Goal: Task Accomplishment & Management: Use online tool/utility

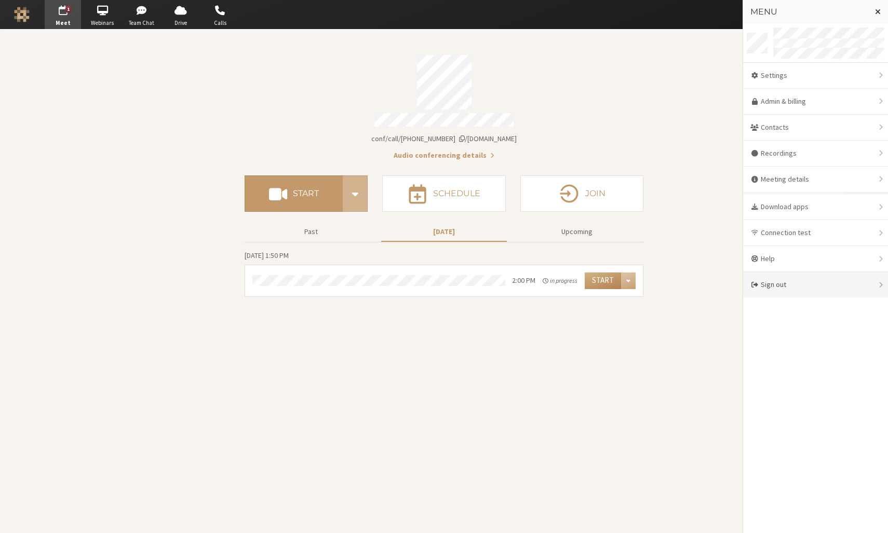
click at [798, 287] on div "Sign out" at bounding box center [815, 284] width 145 height 25
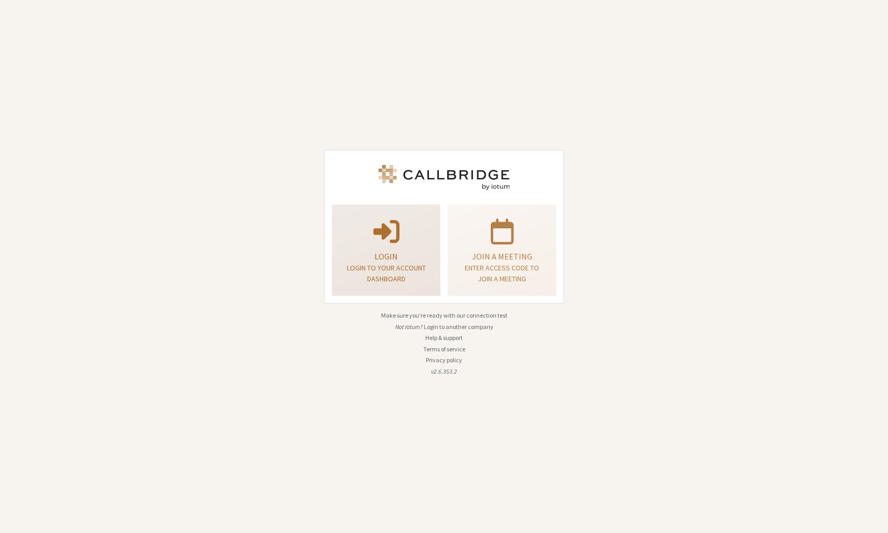
click at [419, 259] on p "Login" at bounding box center [386, 256] width 83 height 12
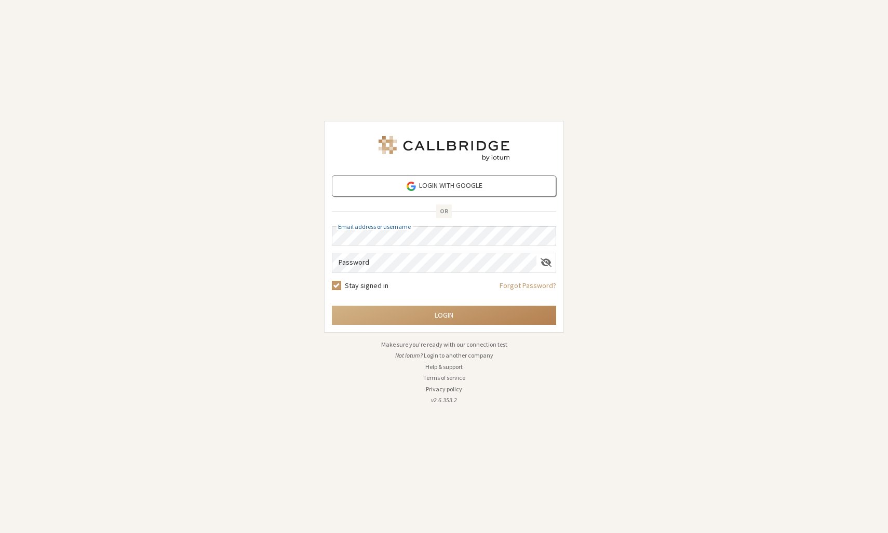
click at [432, 357] on button "Login to another company" at bounding box center [459, 355] width 70 height 9
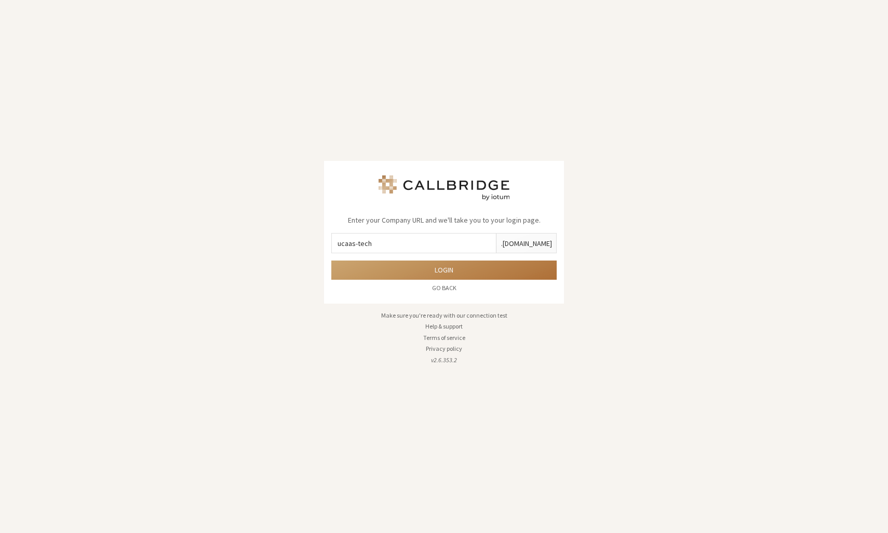
type input "ucaas-tech"
click at [491, 273] on button "Login" at bounding box center [443, 270] width 225 height 19
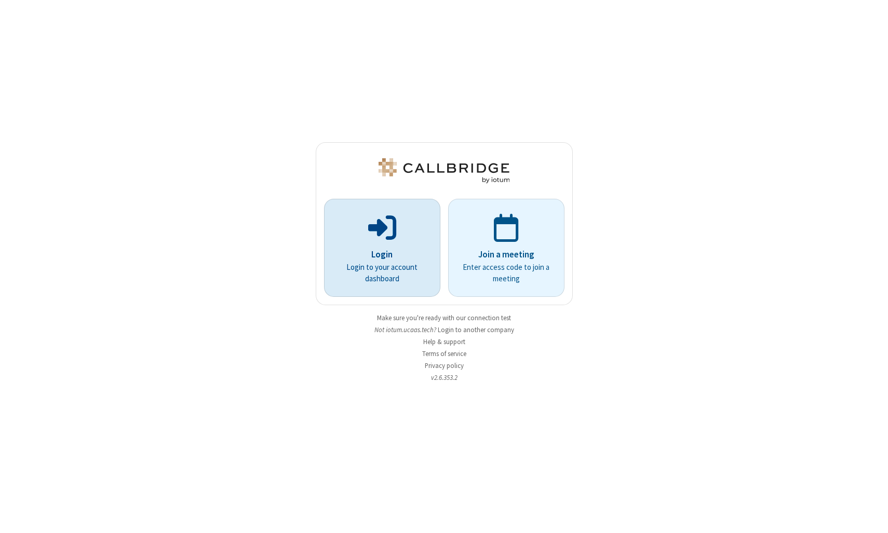
click at [398, 255] on p "Login" at bounding box center [381, 254] width 87 height 13
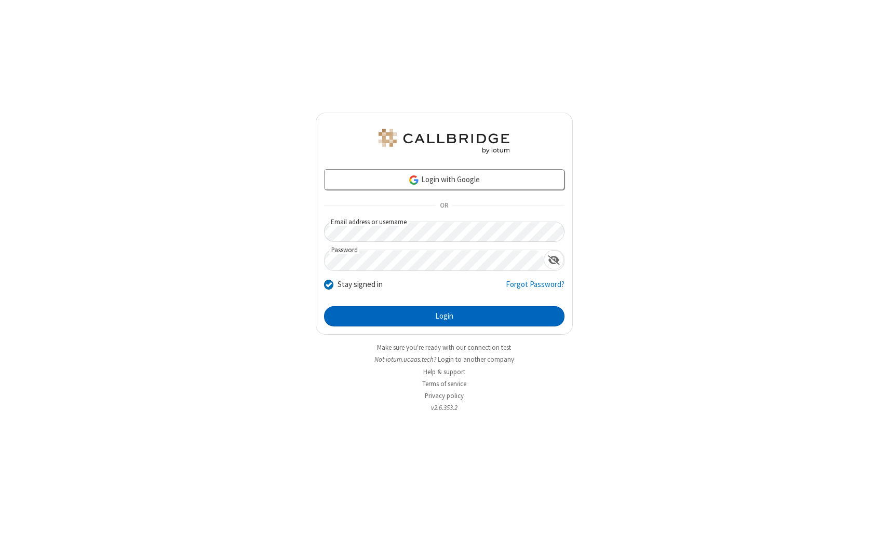
click at [463, 310] on button "Login" at bounding box center [444, 316] width 240 height 21
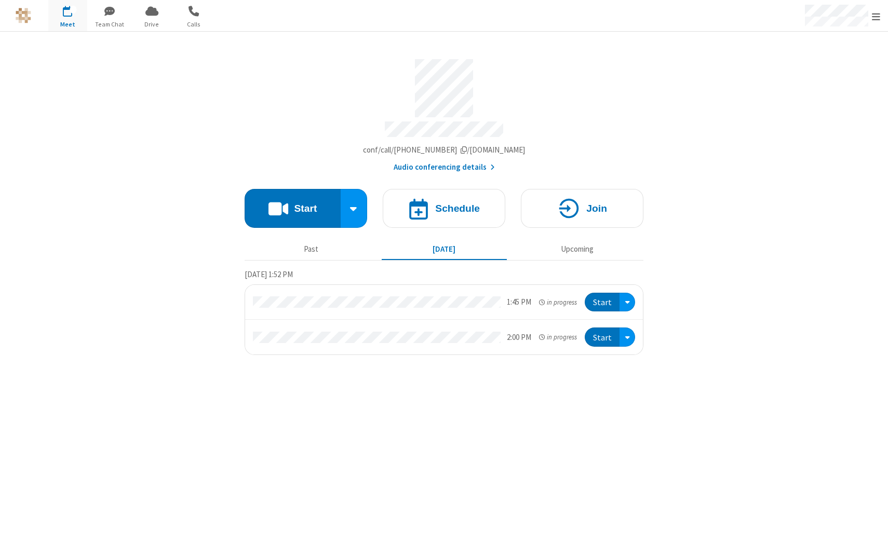
click at [535, 39] on div "Meeting link [DOMAIN_NAME]/conf/call/4361775 Audio conferencing details Start S…" at bounding box center [443, 197] width 399 height 331
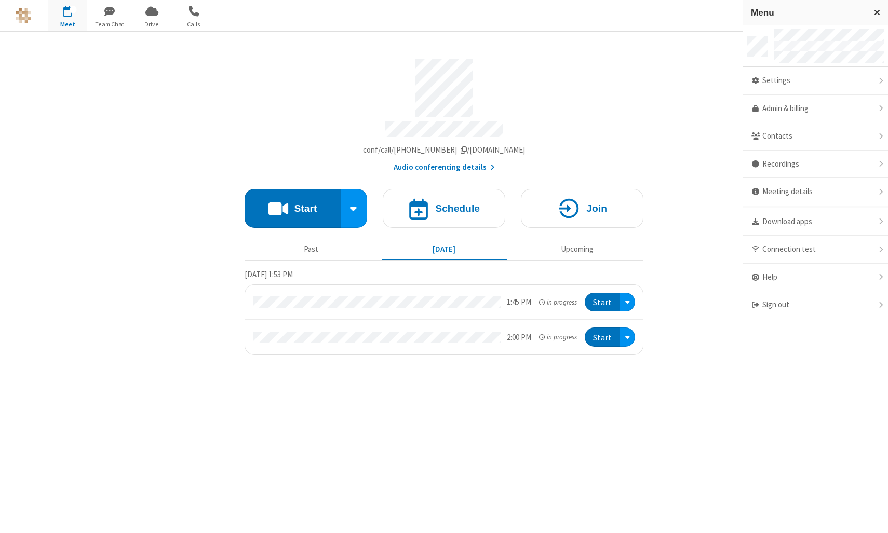
click at [244, 40] on div "Meeting link [DOMAIN_NAME]/conf/call/4361775 Audio conferencing details Start S…" at bounding box center [443, 197] width 399 height 331
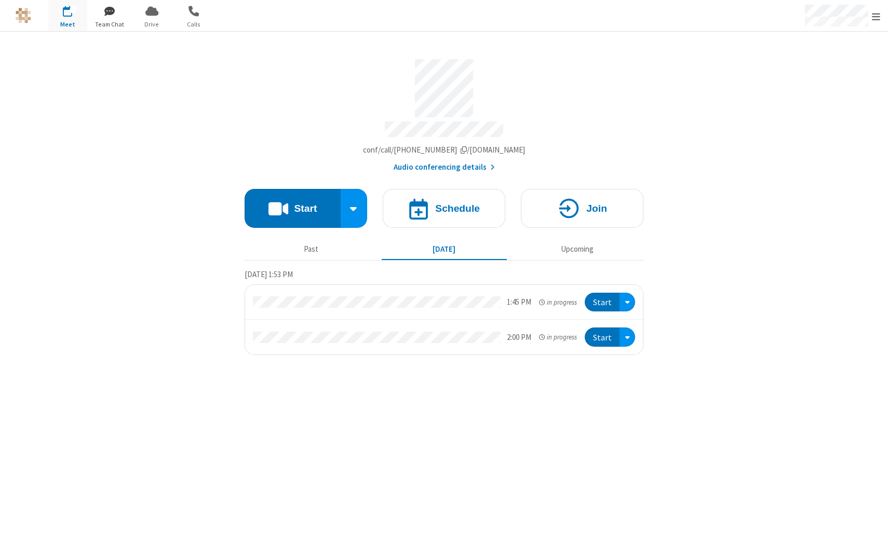
click at [104, 14] on span "button" at bounding box center [109, 11] width 39 height 18
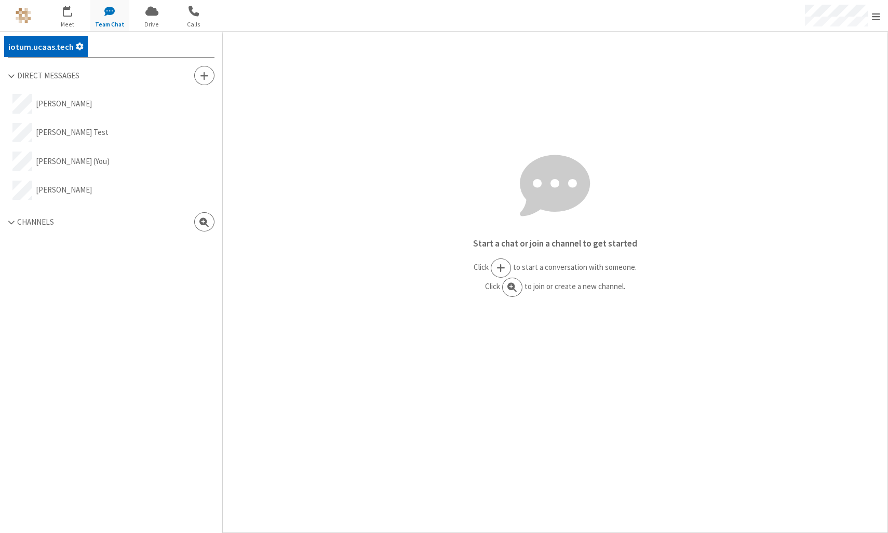
click at [79, 45] on span "Settings" at bounding box center [80, 46] width 8 height 13
click at [350, 113] on div "Start a chat or join a channel to get started Click to start a conversation wit…" at bounding box center [555, 257] width 665 height 451
click at [196, 11] on span "button" at bounding box center [193, 11] width 39 height 18
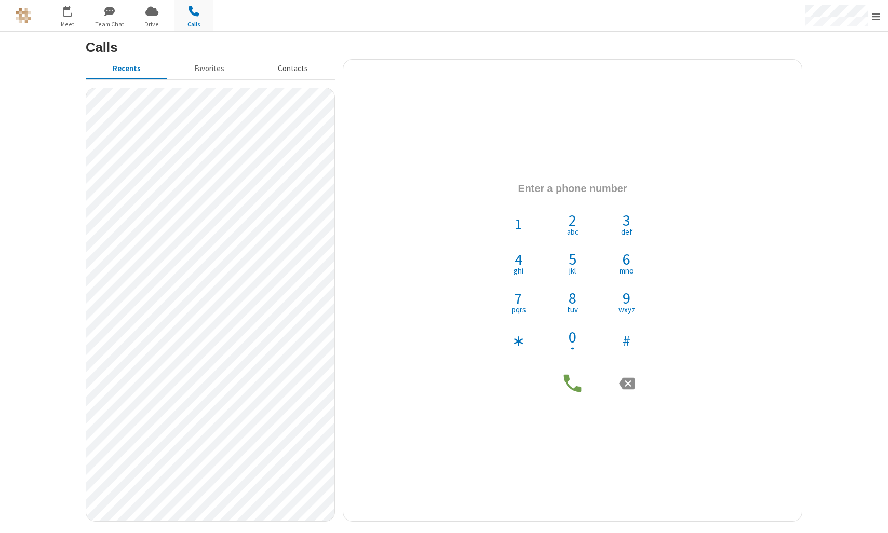
click at [290, 73] on button "Contacts" at bounding box center [293, 69] width 84 height 20
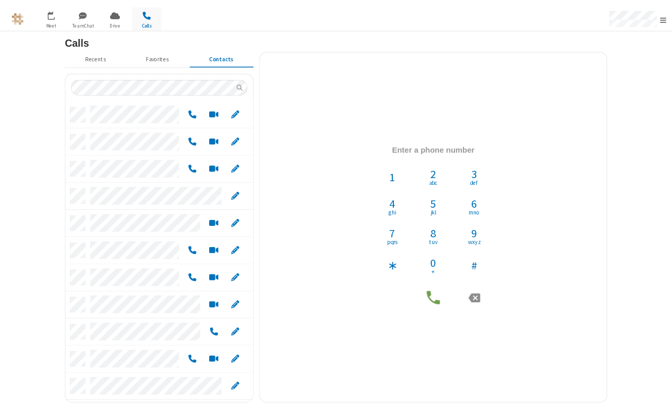
scroll to position [389, 240]
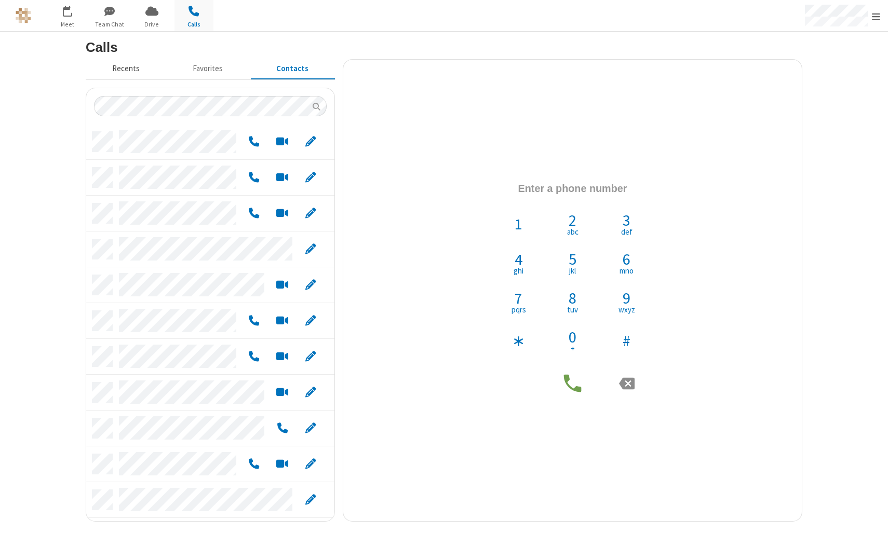
click at [125, 67] on button "Recents" at bounding box center [126, 69] width 80 height 20
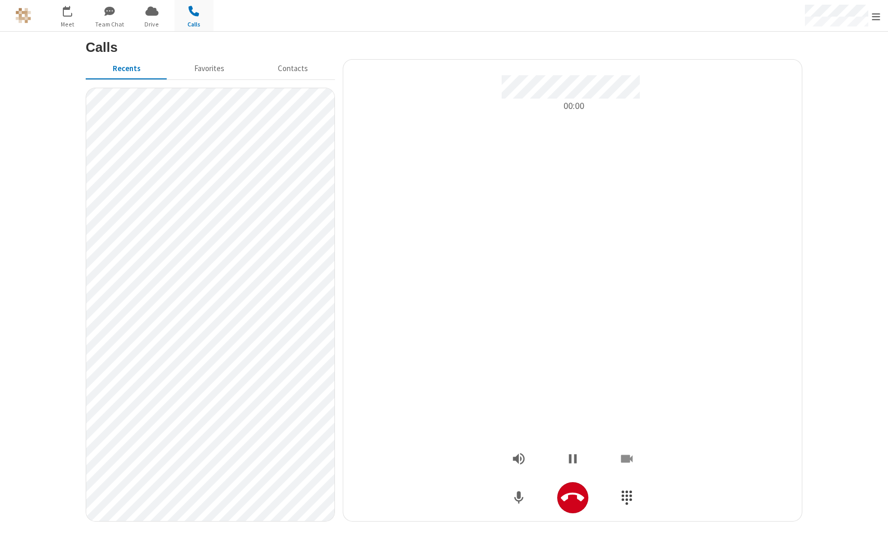
click at [628, 497] on icon "Show Dialpad" at bounding box center [627, 498] width 16 height 16
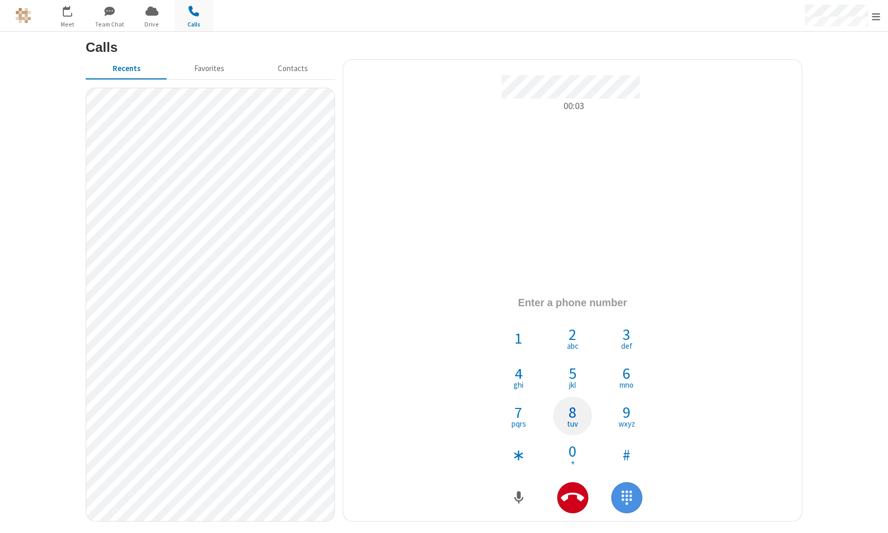
click at [569, 410] on span "8" at bounding box center [572, 412] width 8 height 16
click at [572, 447] on span "0" at bounding box center [572, 451] width 8 height 16
click at [571, 336] on span "2" at bounding box center [572, 335] width 8 height 16
click at [622, 447] on span "#" at bounding box center [626, 455] width 8 height 16
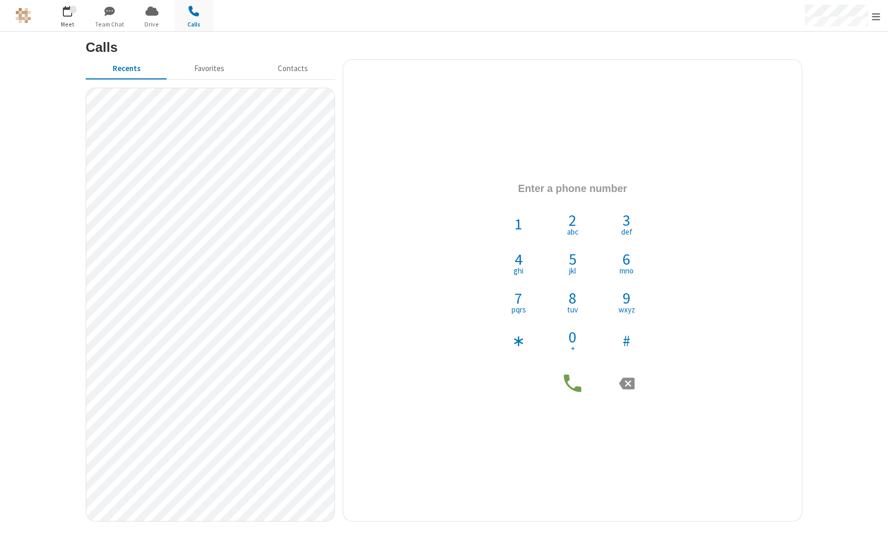
click at [62, 13] on span "button" at bounding box center [67, 11] width 39 height 18
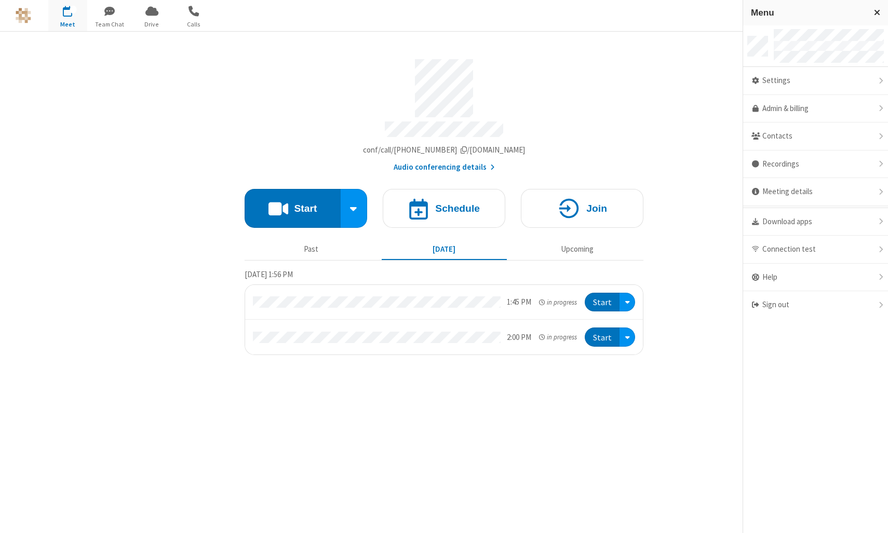
click at [690, 170] on section "Meeting link [DOMAIN_NAME]/conf/call/4361775 Audio conferencing details Start S…" at bounding box center [444, 282] width 888 height 501
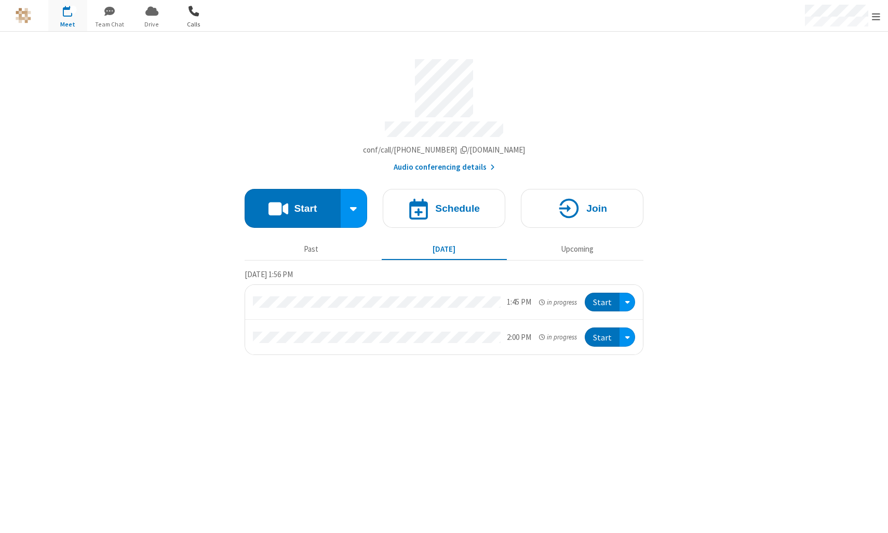
click at [199, 13] on span "button" at bounding box center [193, 11] width 39 height 18
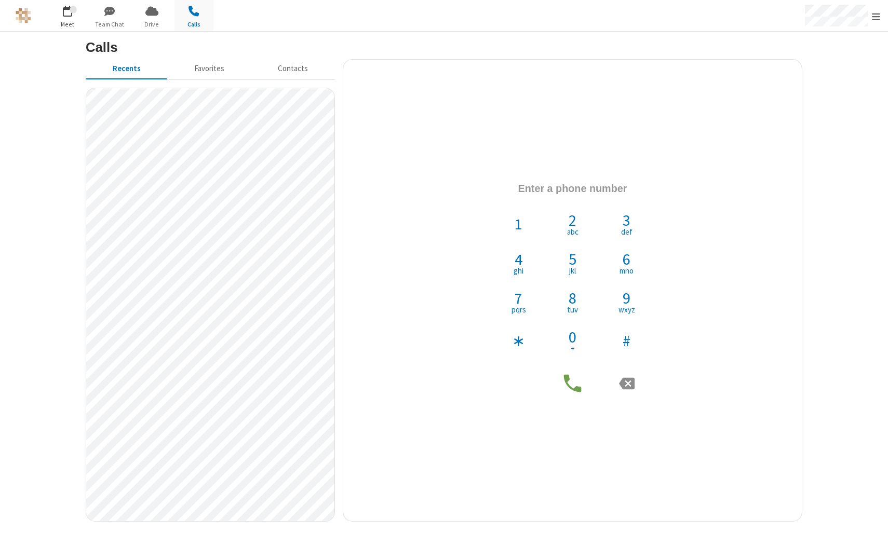
click at [69, 17] on span "button" at bounding box center [67, 11] width 39 height 18
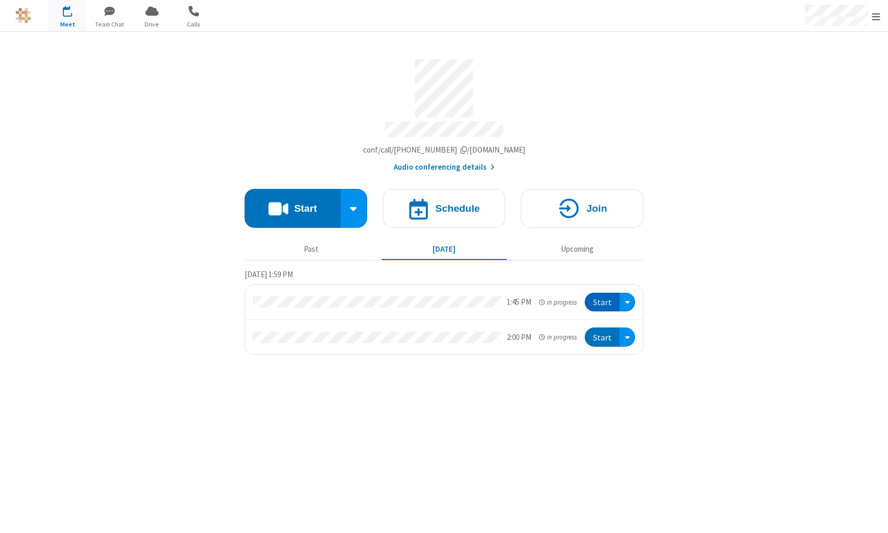
click at [606, 294] on button "Start" at bounding box center [602, 302] width 35 height 19
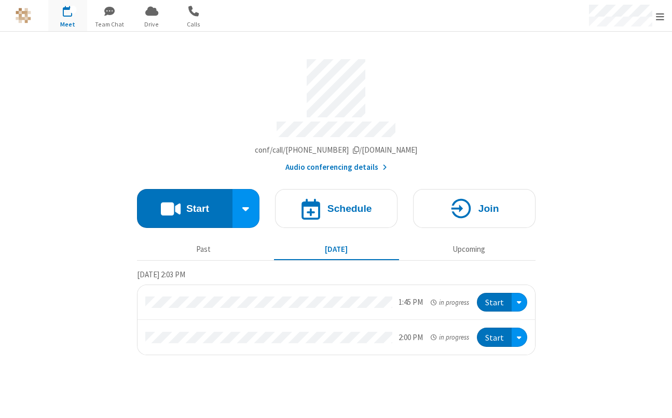
click at [541, 136] on section "Meeting link [DOMAIN_NAME]/conf/call/4361775 Audio conferencing details Start S…" at bounding box center [336, 225] width 672 height 386
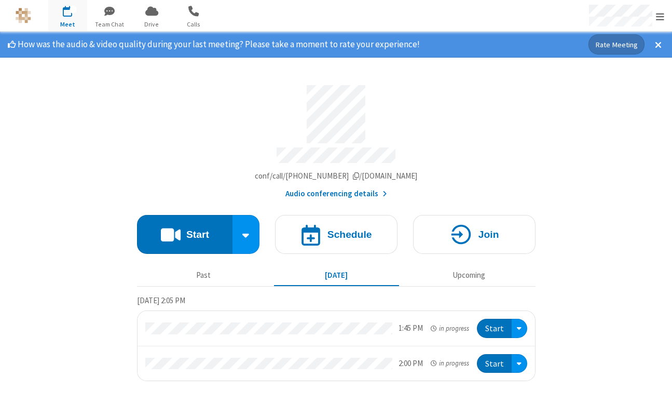
click at [563, 90] on section "How was the audio & video quality during your last meeting? Please take a momen…" at bounding box center [336, 225] width 672 height 386
click at [655, 44] on span at bounding box center [658, 44] width 7 height 10
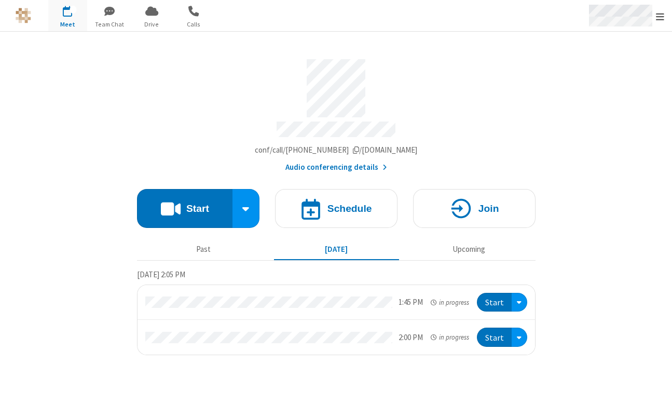
click at [653, 16] on div "Open menu" at bounding box center [625, 15] width 93 height 31
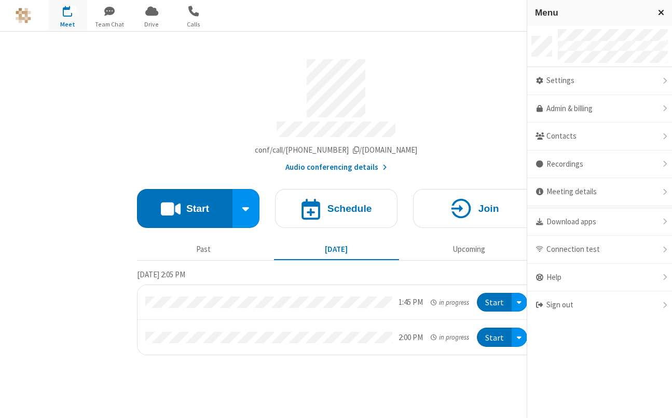
click at [660, 8] on span "Close menu" at bounding box center [661, 12] width 6 height 9
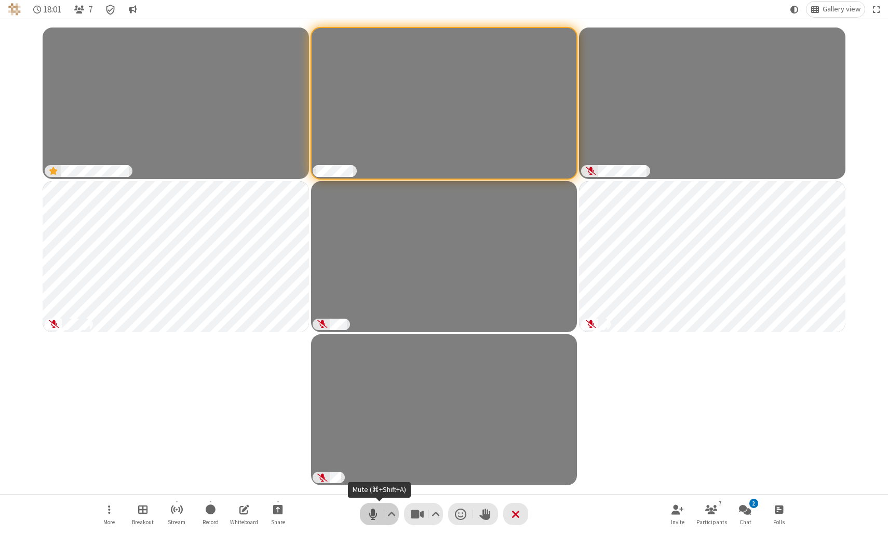
click at [372, 514] on span "Mute (⌘+Shift+A)" at bounding box center [373, 514] width 16 height 15
click at [376, 514] on span "Unmute (⌘+Shift+A)" at bounding box center [373, 514] width 16 height 15
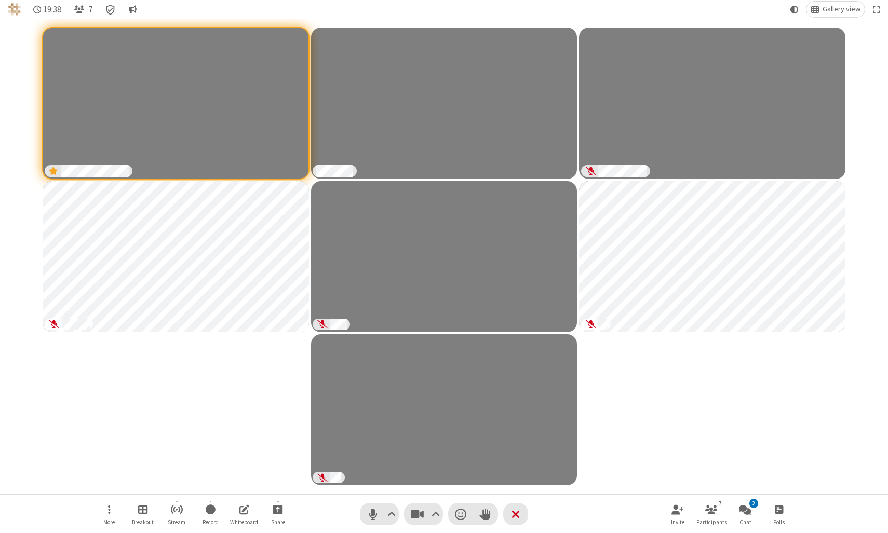
click at [250, 473] on div "Participants" at bounding box center [444, 256] width 872 height 460
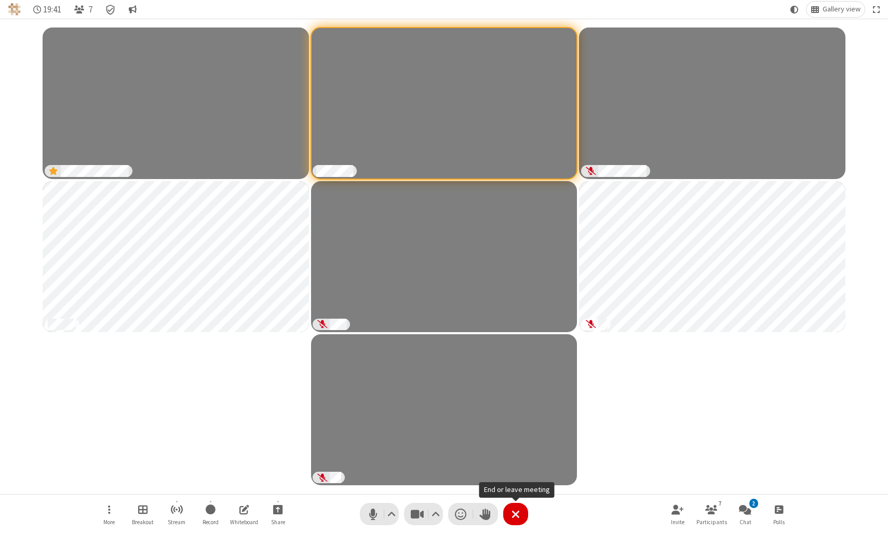
click at [520, 516] on button "Leave" at bounding box center [515, 514] width 25 height 22
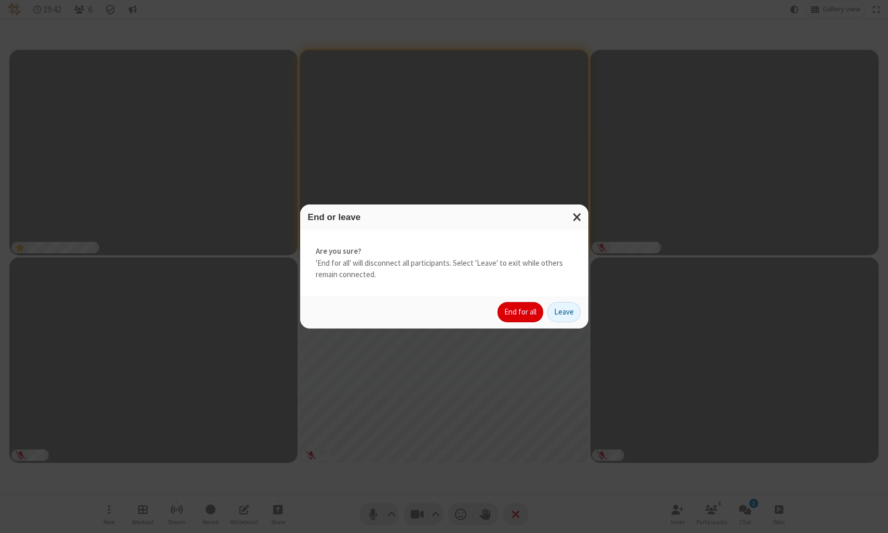
click at [522, 311] on button "End for all" at bounding box center [520, 312] width 46 height 21
